Goal: Communication & Community: Answer question/provide support

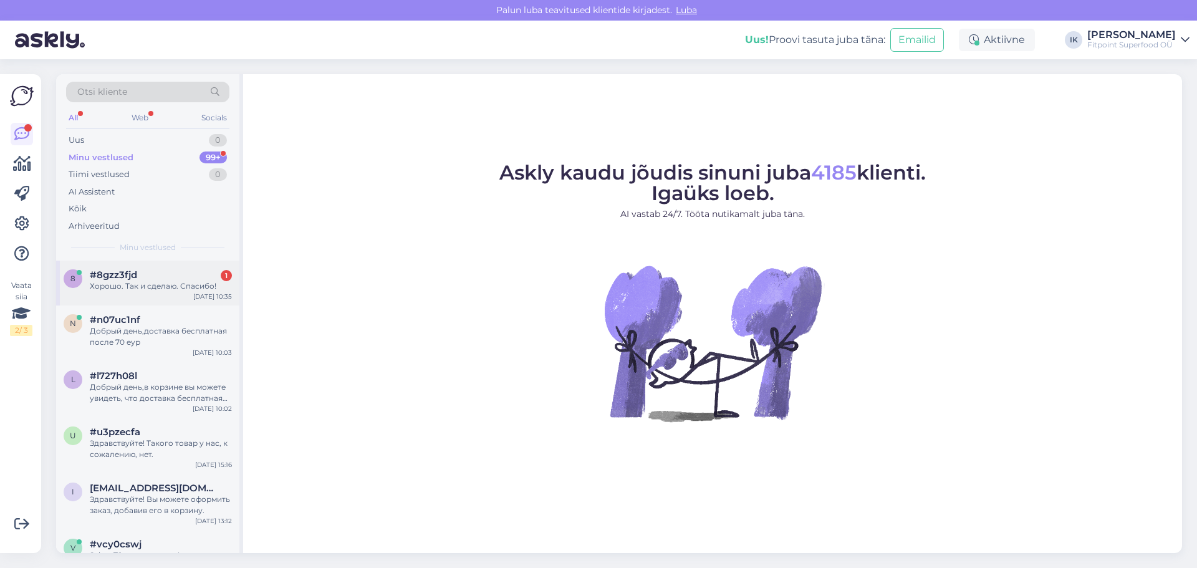
click at [171, 284] on div "Хорошо. Так и сделаю. Спасибо!" at bounding box center [161, 286] width 142 height 11
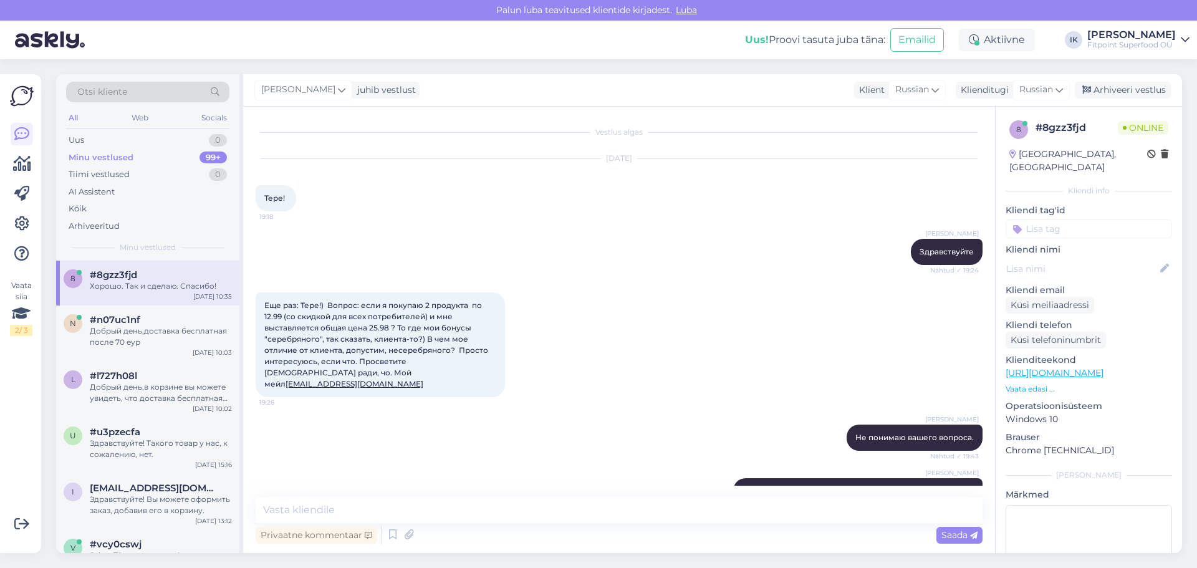
scroll to position [720, 0]
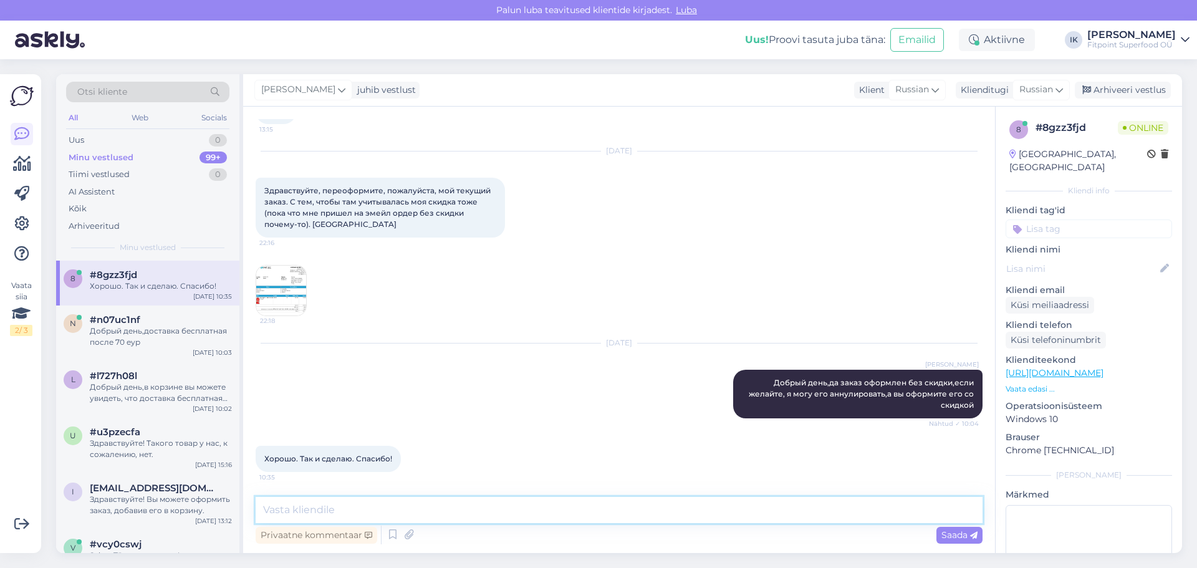
click at [452, 507] on textarea at bounding box center [619, 510] width 727 height 26
click at [287, 296] on img at bounding box center [281, 291] width 50 height 50
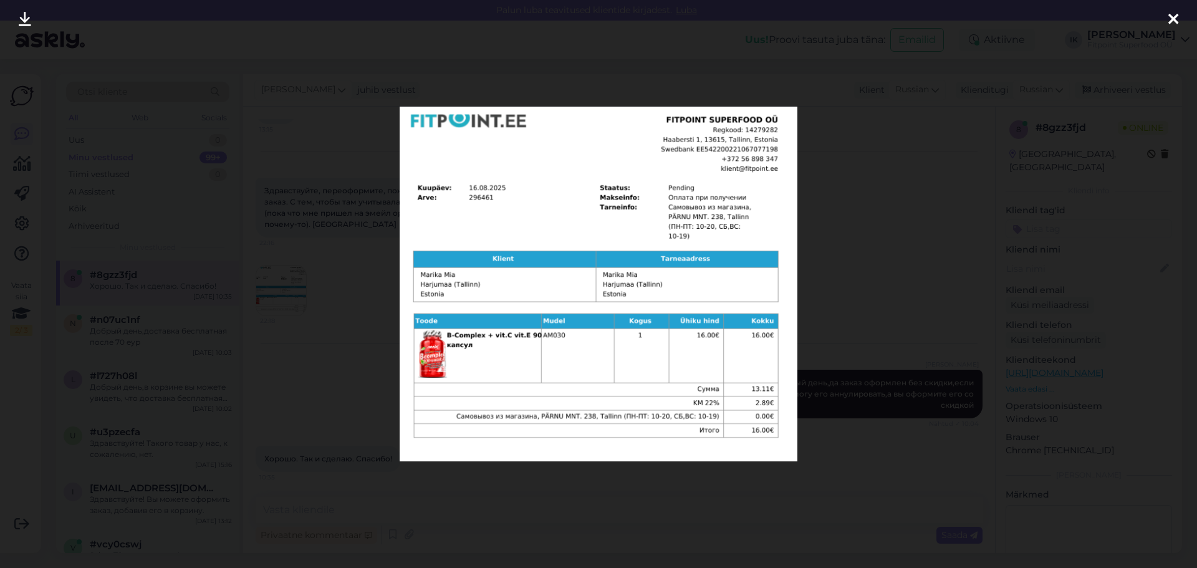
click at [935, 182] on div at bounding box center [598, 284] width 1197 height 568
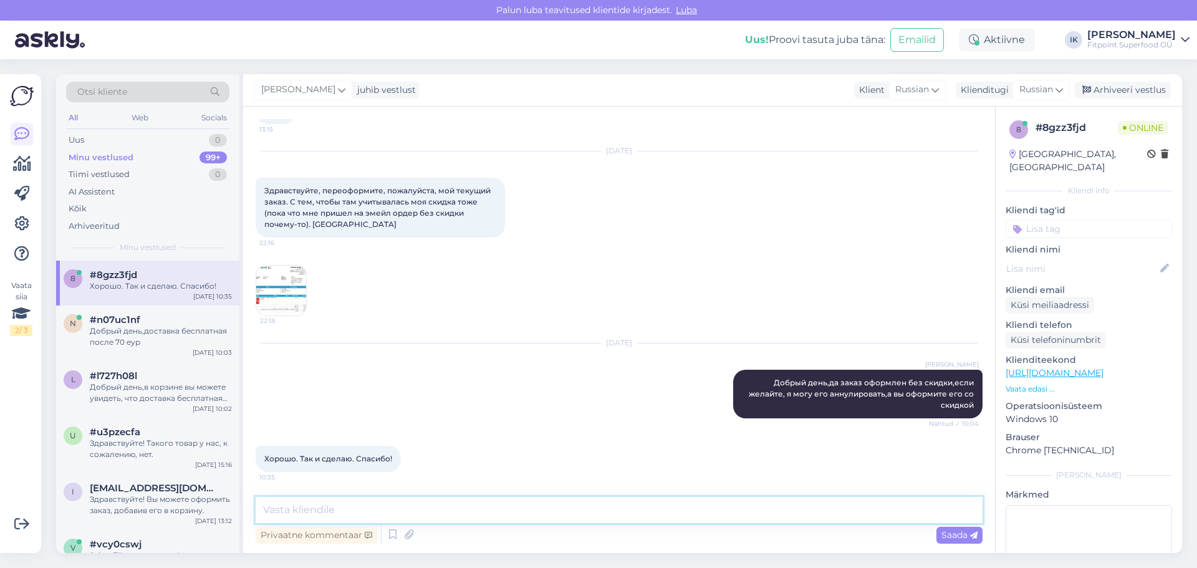
click at [403, 513] on textarea at bounding box center [619, 510] width 727 height 26
type textarea "l"
type textarea "д"
type textarea "Данный заказ аннулирован,можете оформлять новый"
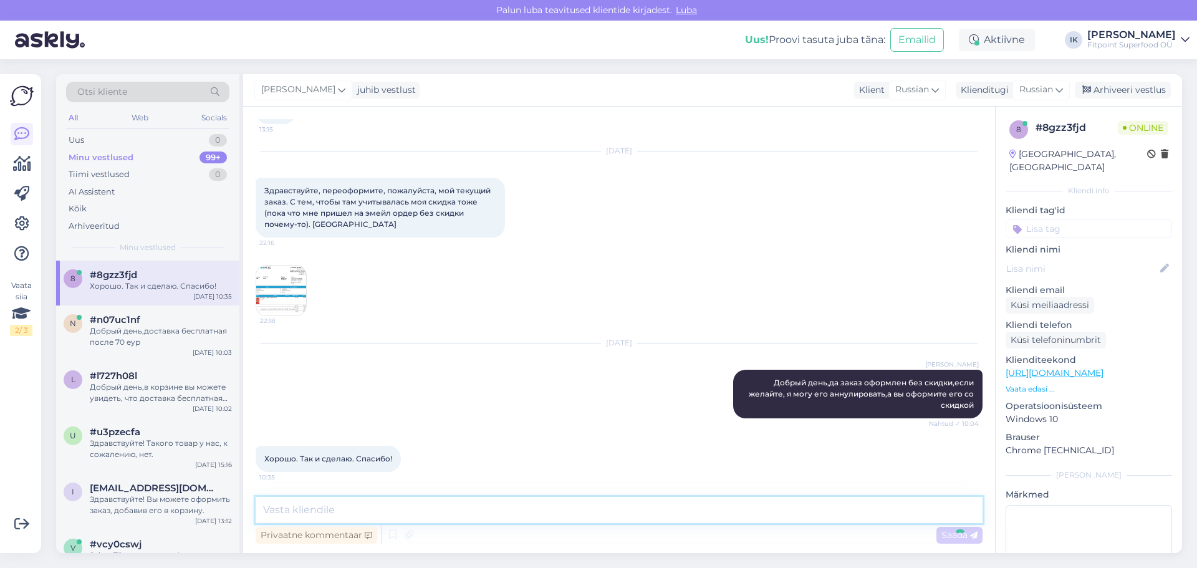
scroll to position [773, 0]
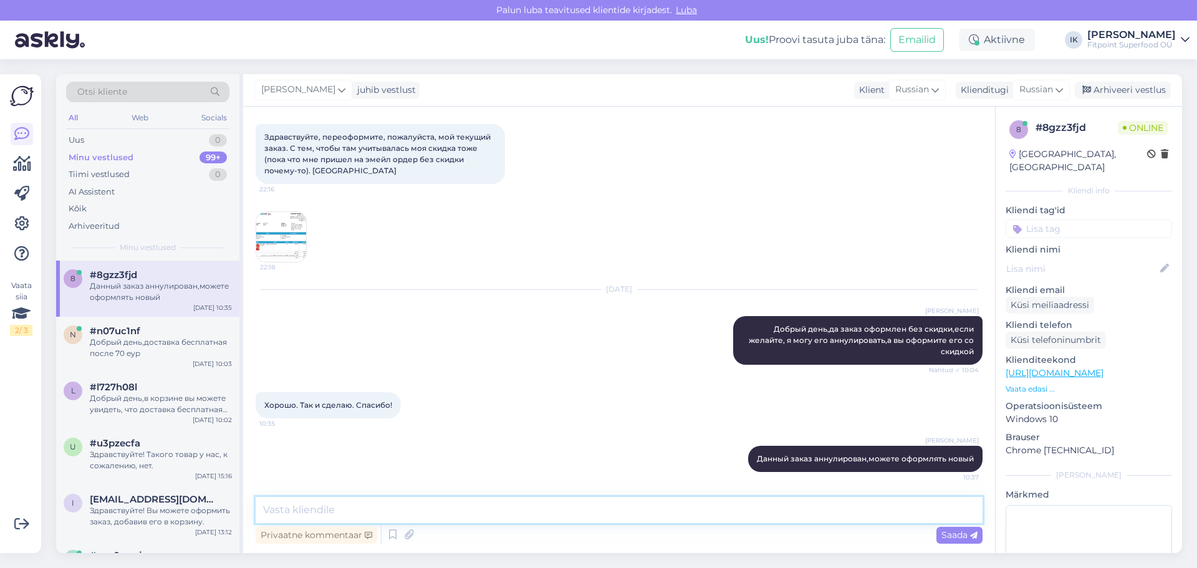
click at [468, 509] on textarea at bounding box center [619, 510] width 727 height 26
click at [286, 236] on img at bounding box center [281, 237] width 50 height 50
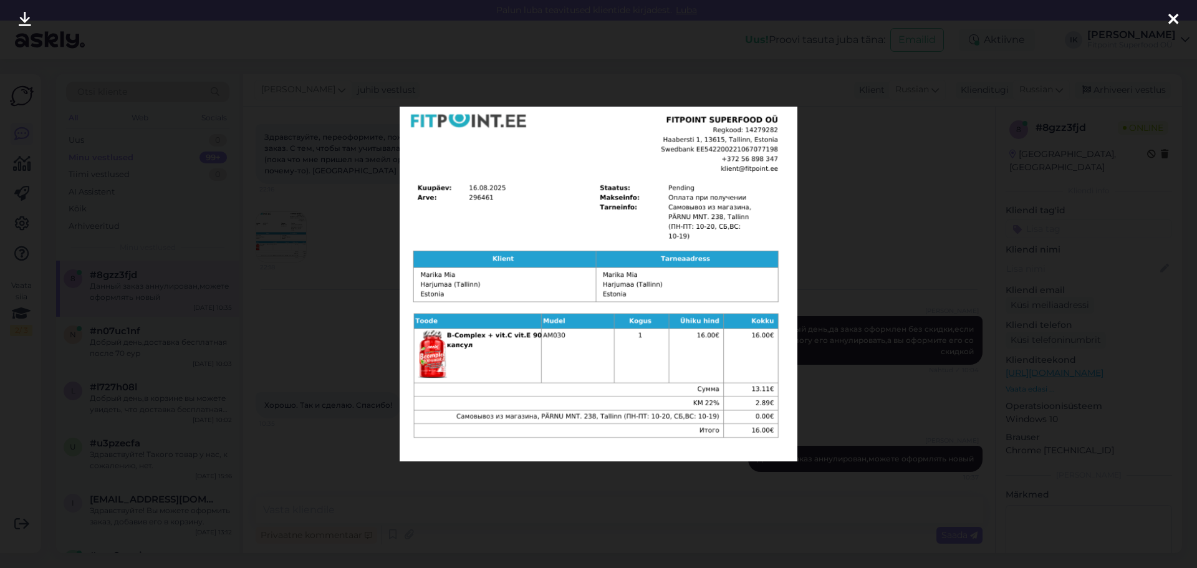
click at [320, 234] on div at bounding box center [598, 284] width 1197 height 568
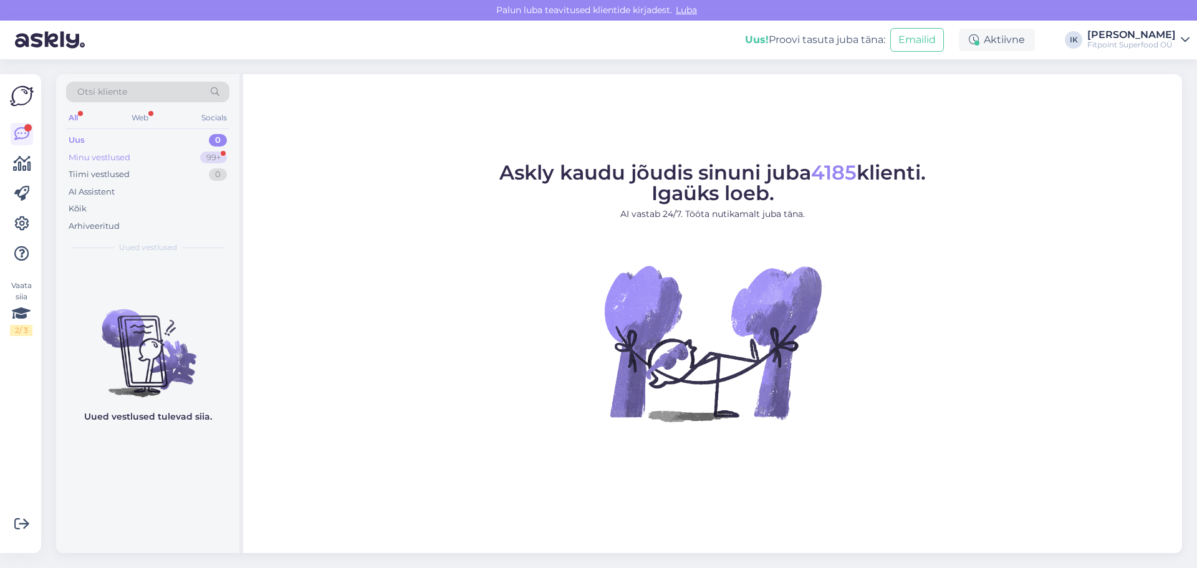
click at [166, 157] on div "Minu vestlused 99+" at bounding box center [147, 157] width 163 height 17
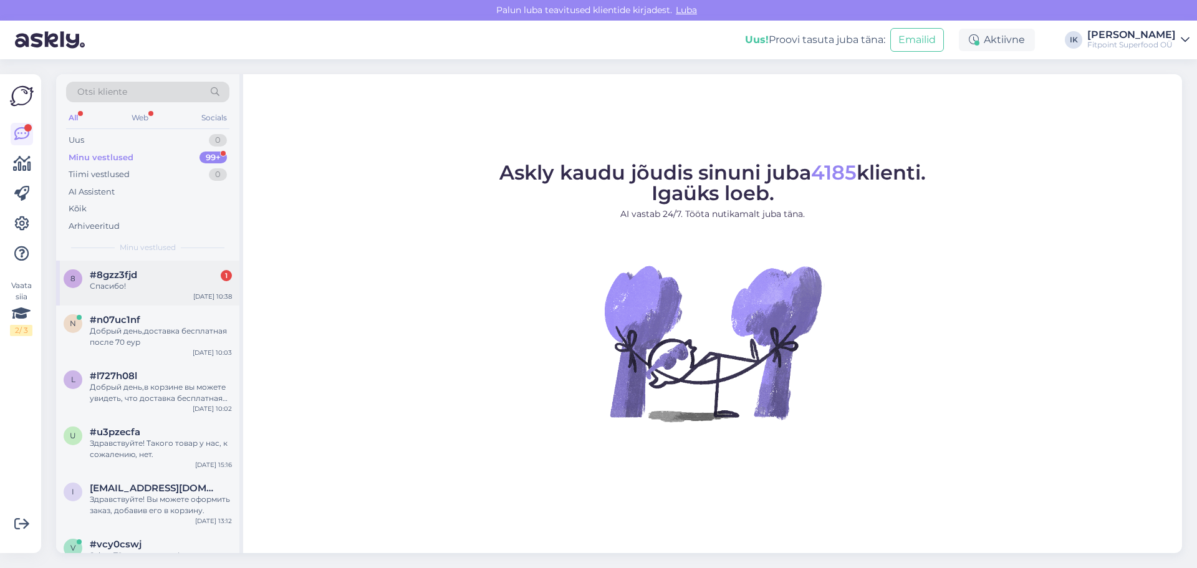
click at [183, 289] on div "Спасибо!" at bounding box center [161, 286] width 142 height 11
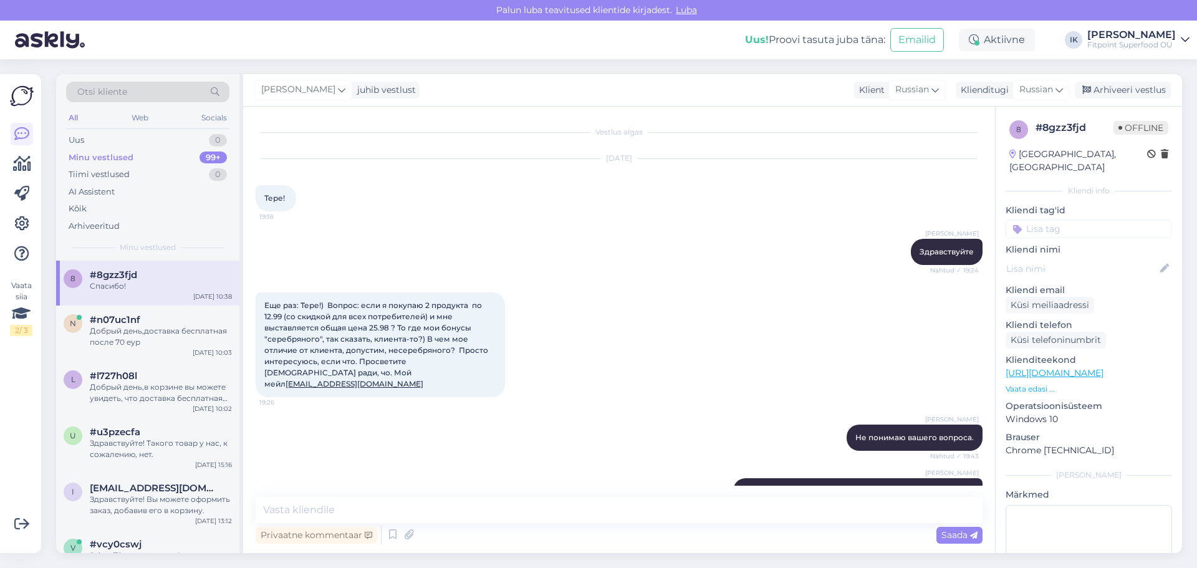
scroll to position [827, 0]
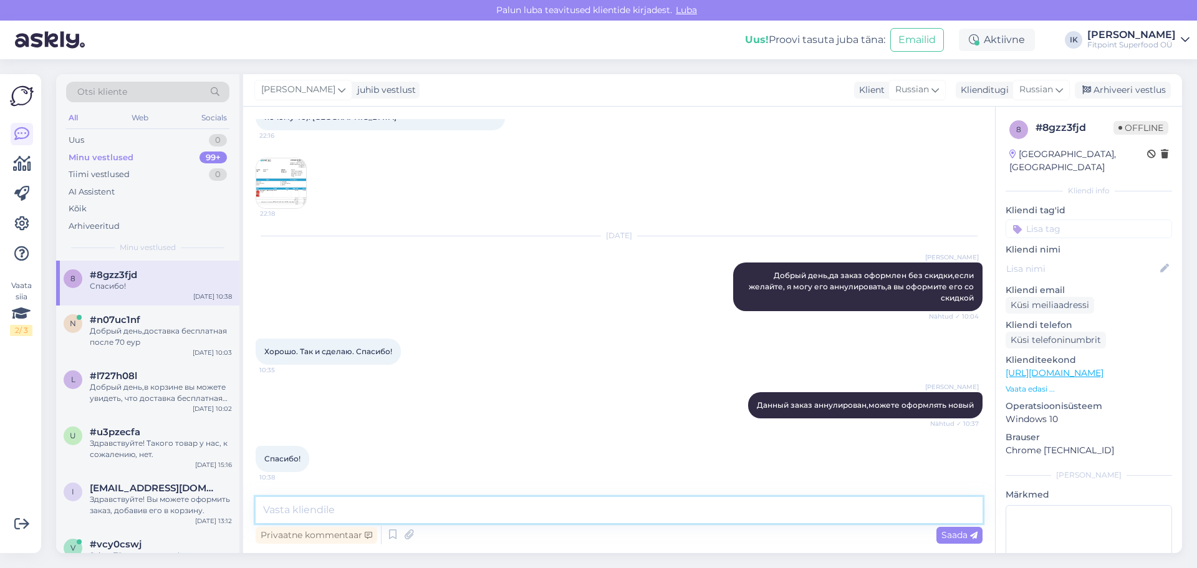
click at [443, 501] on textarea at bounding box center [619, 510] width 727 height 26
type textarea "Рады что смогли помочь"
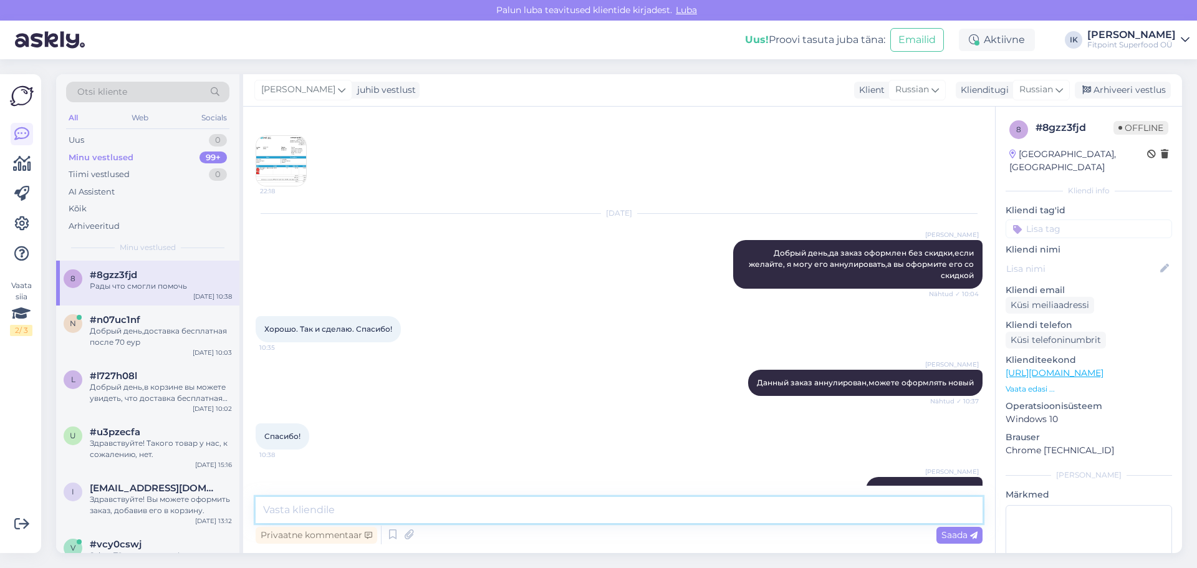
scroll to position [880, 0]
